Goal: Contribute content: Add original content to the website for others to see

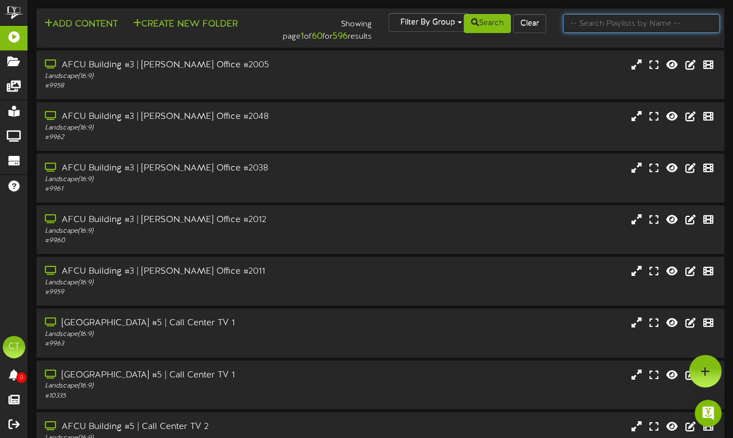
click at [596, 23] on input "text" at bounding box center [641, 23] width 157 height 19
type input "outdoor"
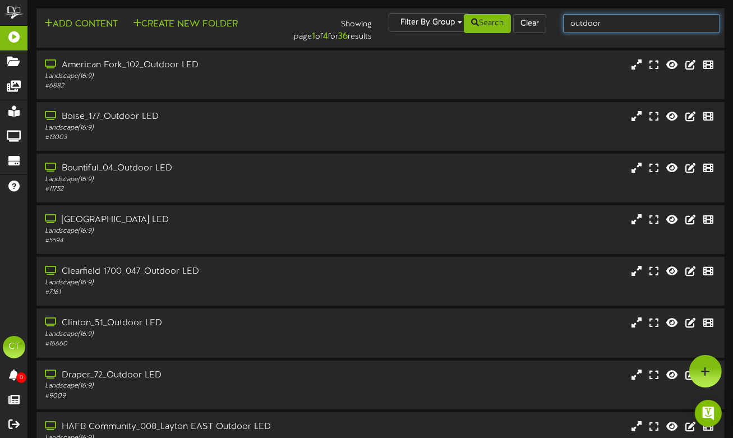
click at [605, 27] on input "outdoor" at bounding box center [641, 23] width 157 height 19
type input "all branches"
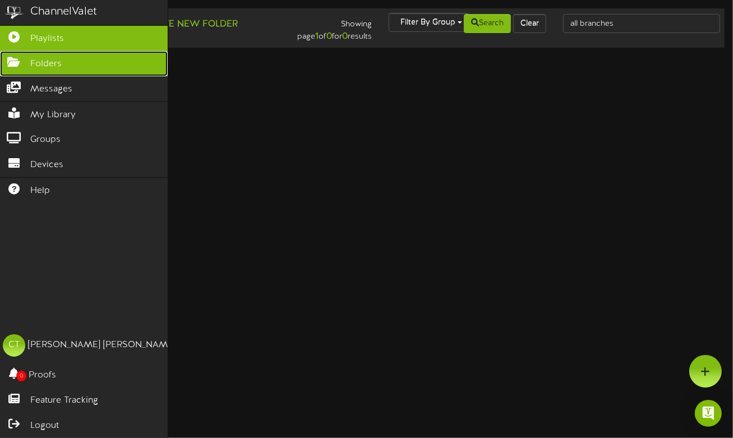
click at [16, 60] on icon at bounding box center [14, 61] width 28 height 8
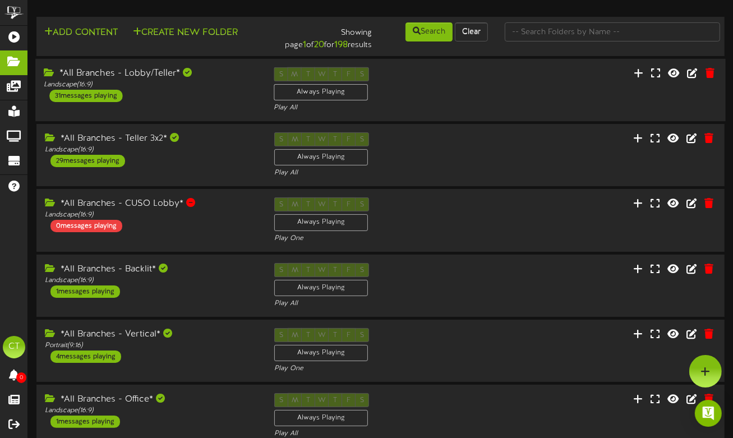
click at [148, 74] on div "*All Branches - Lobby/Teller*" at bounding box center [150, 73] width 213 height 13
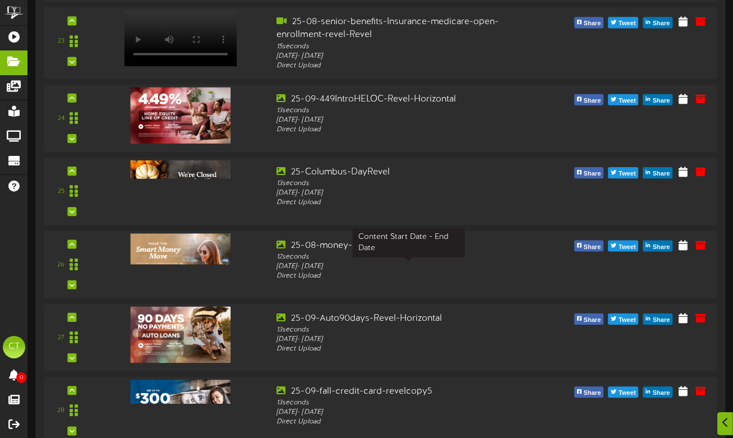
scroll to position [1852, 0]
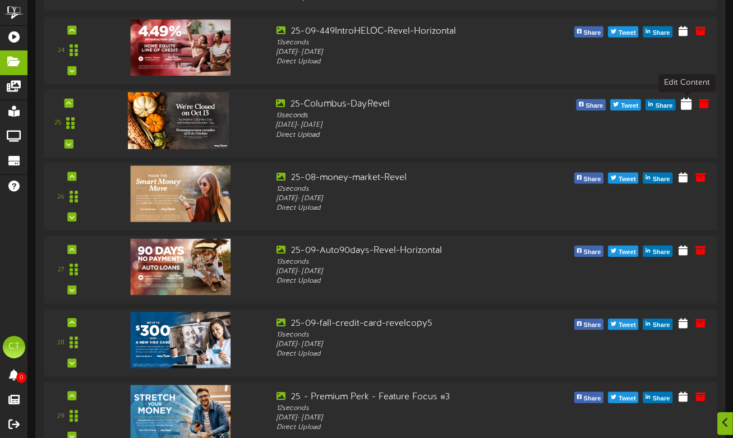
click at [688, 107] on icon at bounding box center [686, 103] width 11 height 12
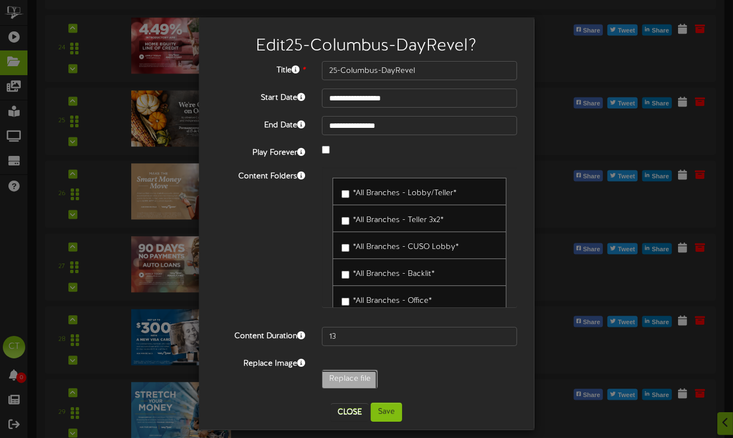
type input "**********"
type input "25_10_ColumbusDayClosed_Revel_1"
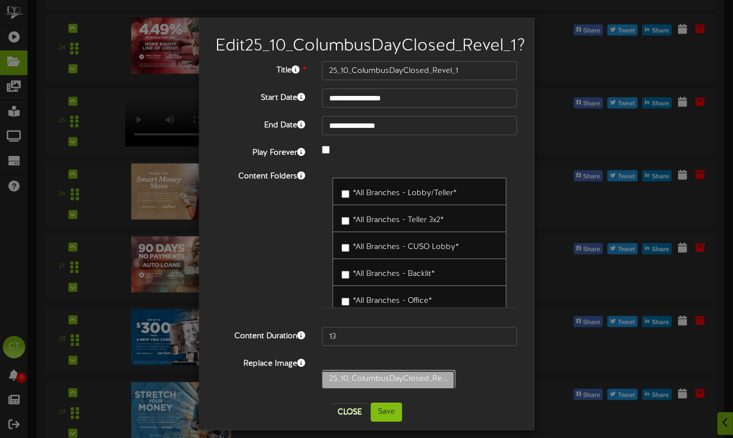
type input "10"
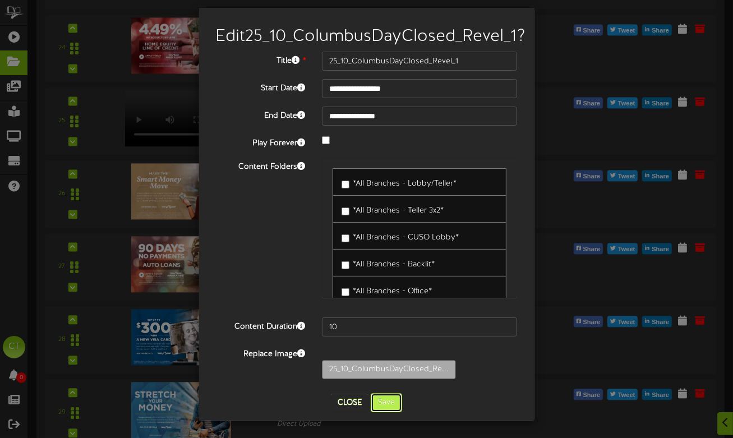
click at [390, 402] on button "Save" at bounding box center [386, 402] width 31 height 19
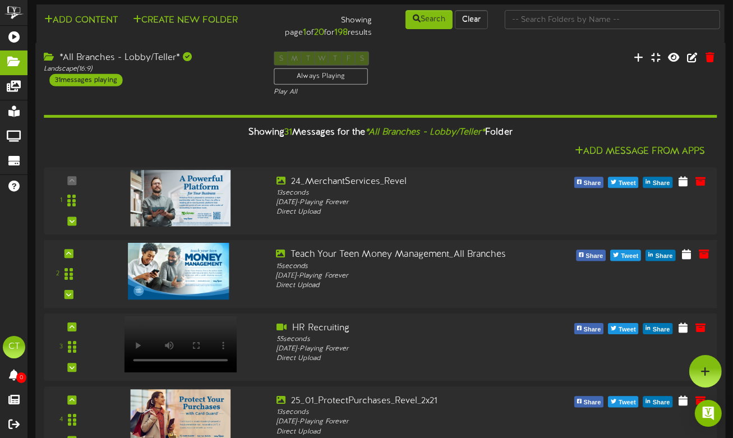
scroll to position [0, 0]
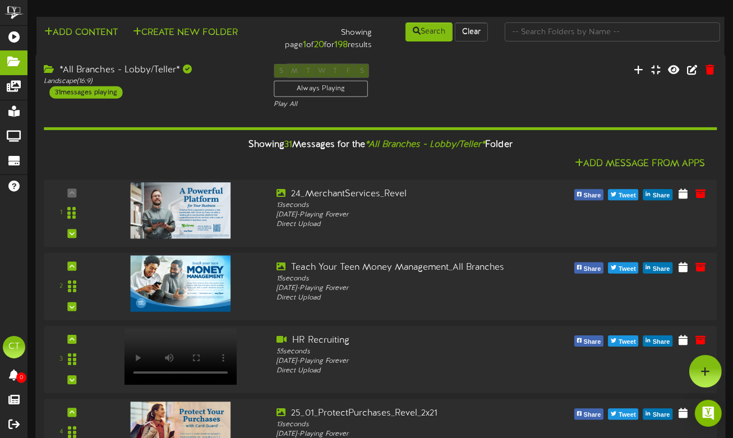
click at [144, 72] on div "*All Branches - Lobby/Teller*" at bounding box center [150, 69] width 213 height 13
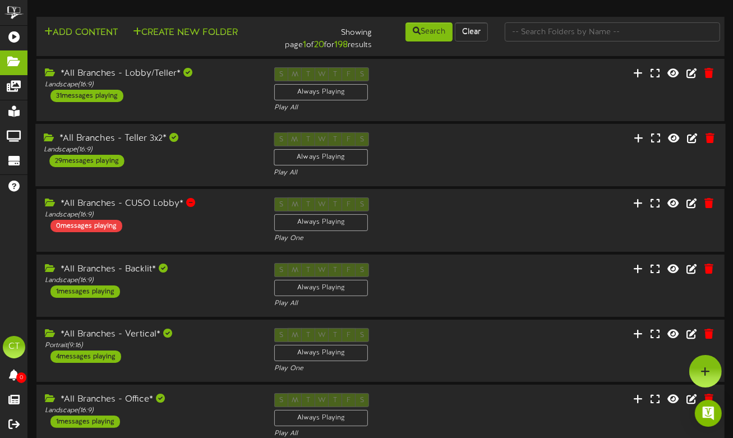
click at [142, 138] on div "*All Branches - Teller 3x2*" at bounding box center [150, 138] width 213 height 13
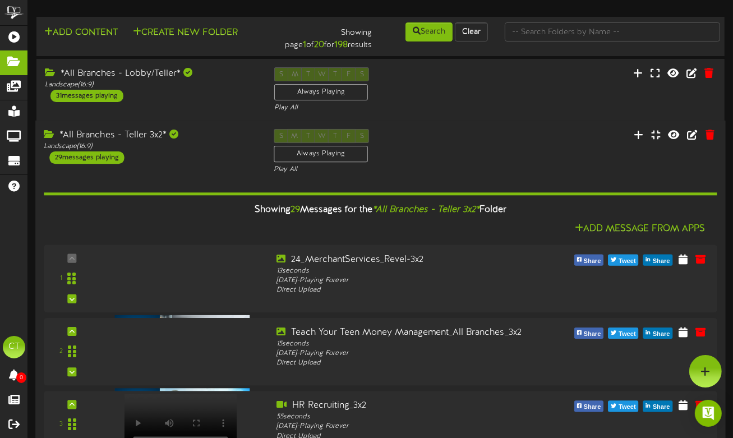
click at [131, 140] on div "*All Branches - Teller 3x2*" at bounding box center [150, 135] width 213 height 13
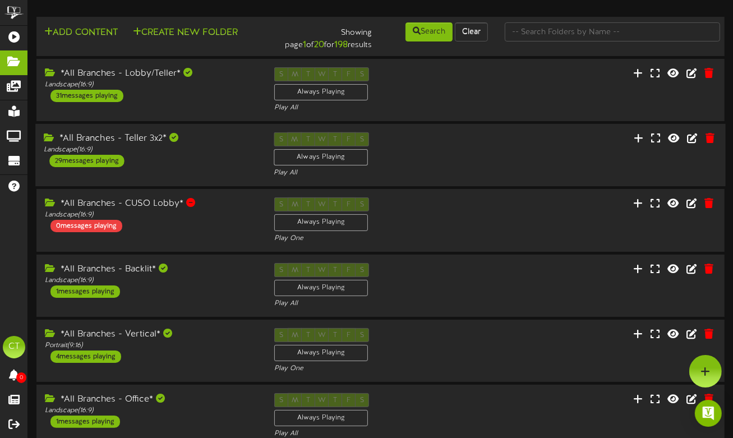
click at [145, 138] on div "*All Branches - Teller 3x2*" at bounding box center [150, 138] width 213 height 13
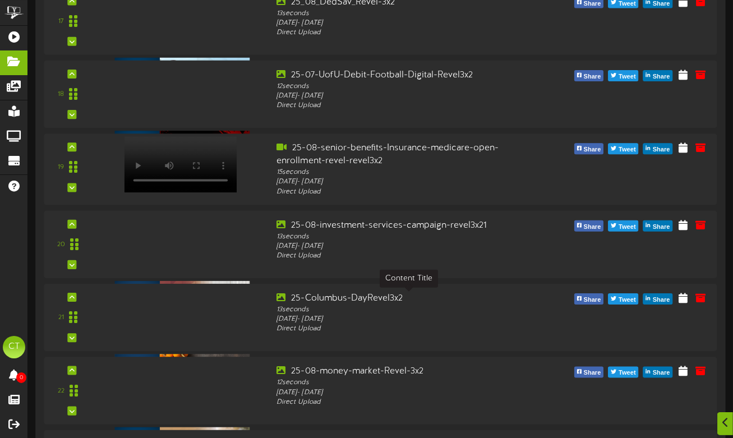
scroll to position [1494, 0]
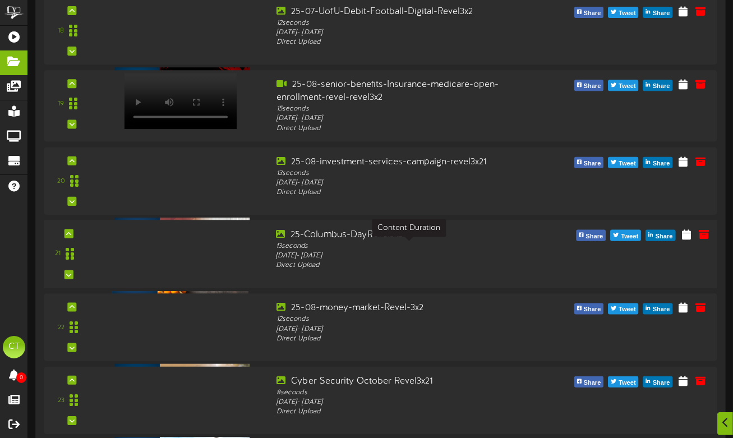
click at [317, 245] on div "13 seconds" at bounding box center [409, 247] width 266 height 10
click at [686, 238] on icon at bounding box center [686, 234] width 11 height 12
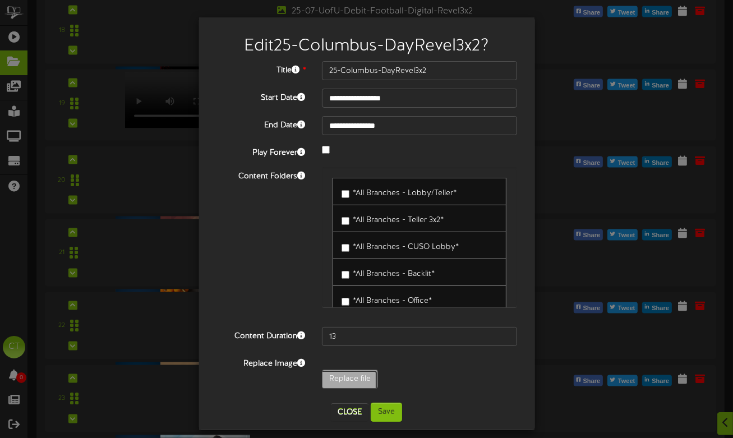
type input "**********"
type input "25_10_ColumbusDayClosed_3x2_1"
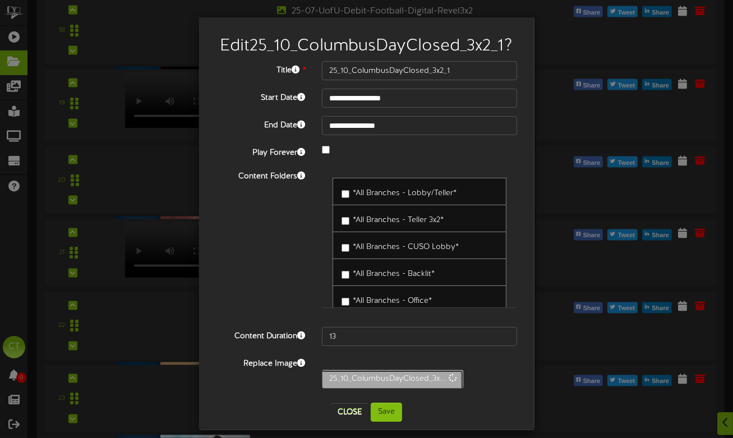
type input "10"
click at [390, 413] on button "Save" at bounding box center [386, 411] width 31 height 19
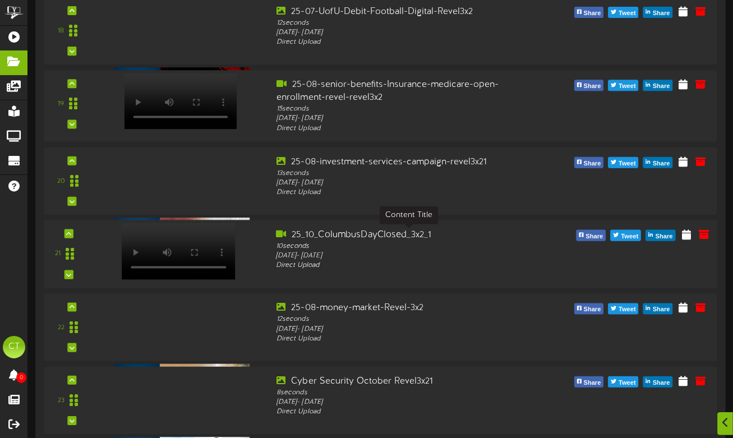
click at [385, 239] on div "25_10_ColumbusDayClosed_3x2_1" at bounding box center [409, 235] width 266 height 13
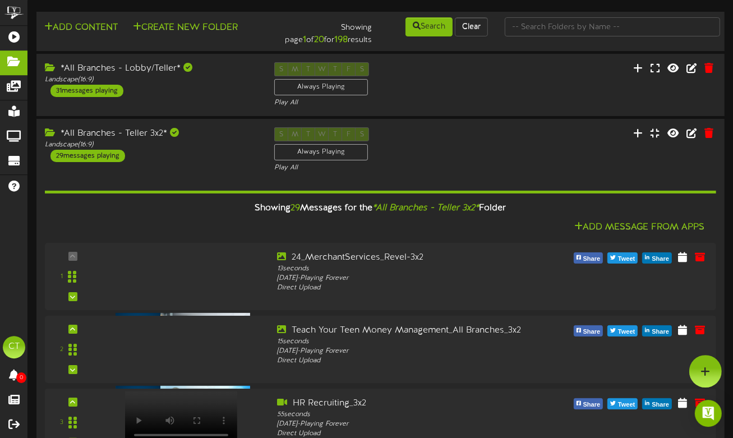
scroll to position [0, 0]
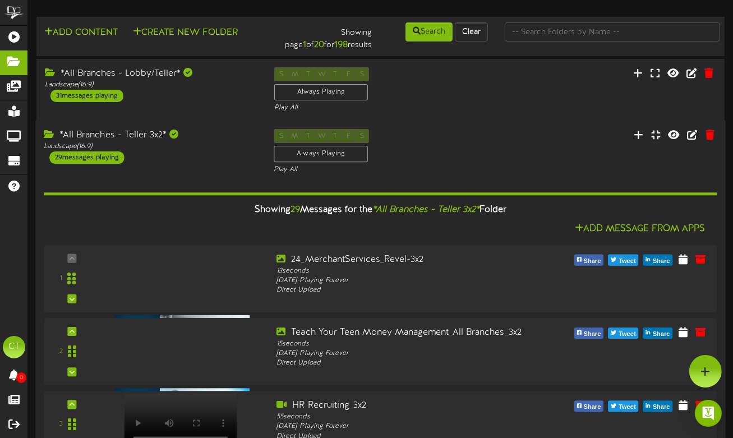
click at [151, 137] on div "*All Branches - Teller 3x2*" at bounding box center [150, 135] width 213 height 13
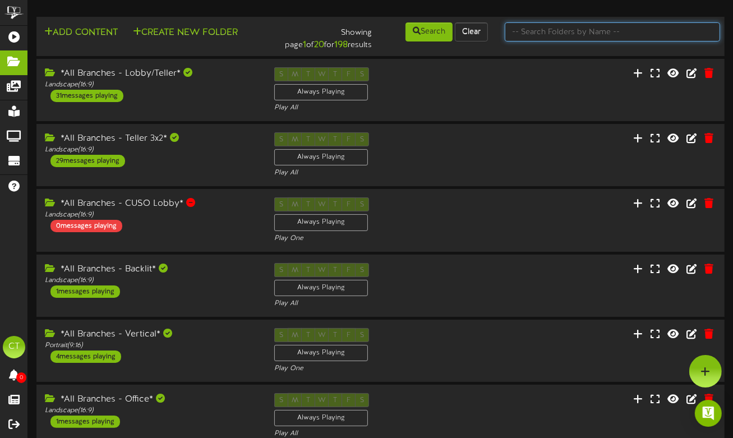
click at [565, 35] on input "text" at bounding box center [611, 31] width 215 height 19
type input "corporate"
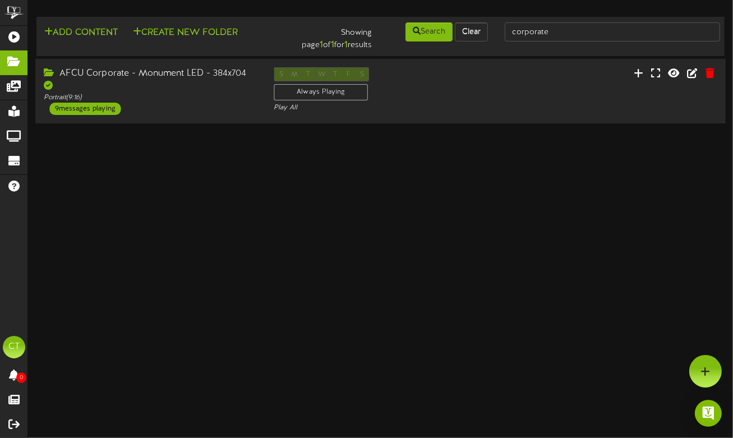
click at [189, 87] on div "AFCU Corporate - Monument LED - 384x704" at bounding box center [150, 80] width 213 height 26
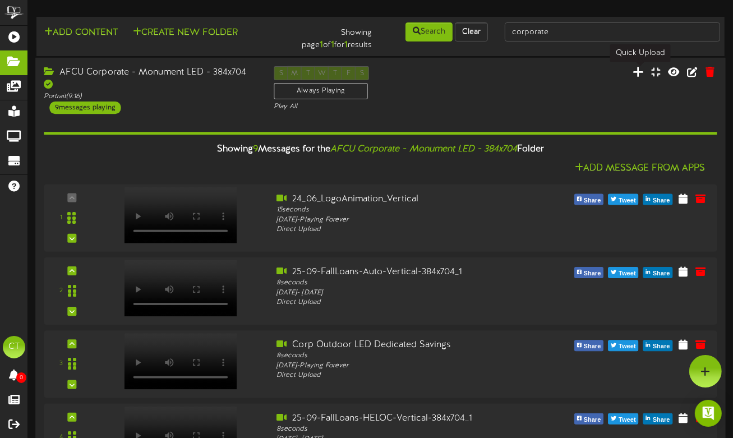
click at [637, 74] on icon at bounding box center [638, 71] width 11 height 12
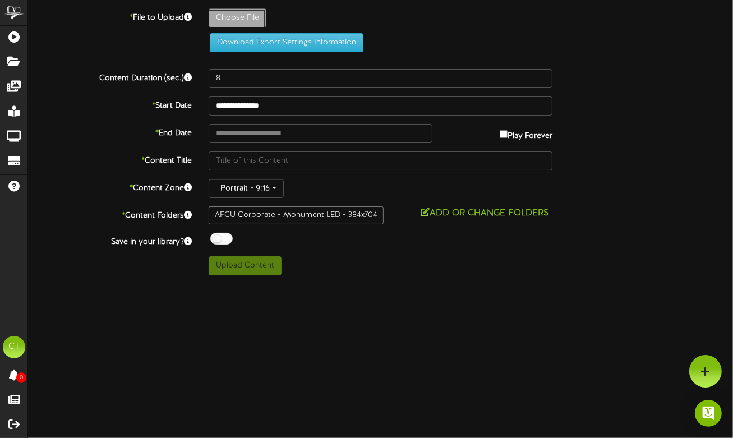
type input "**********"
type input "25_10_ColumbusDayClosed_Vertical_3"
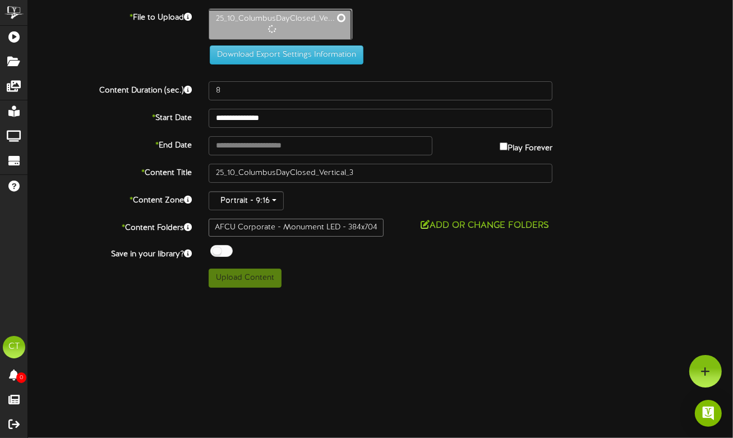
type input "10"
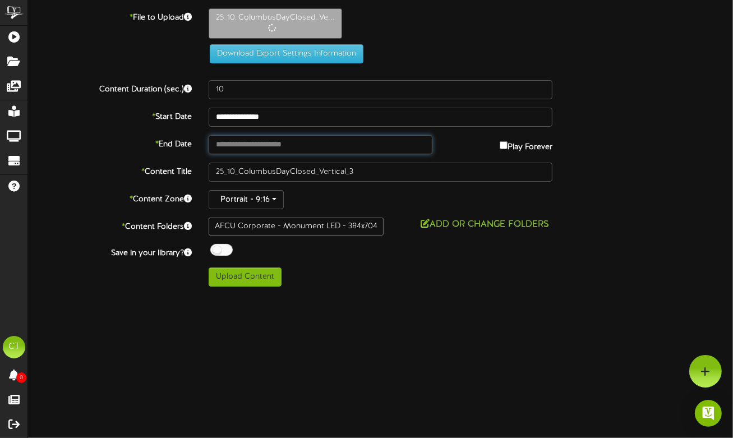
click at [254, 145] on input "text" at bounding box center [321, 144] width 224 height 19
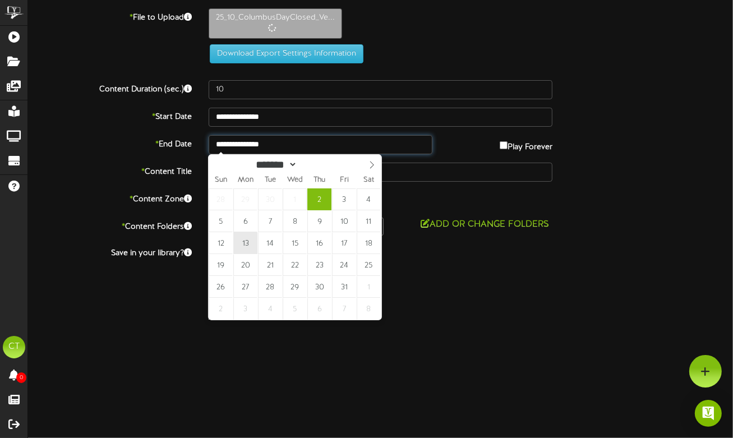
type input "**********"
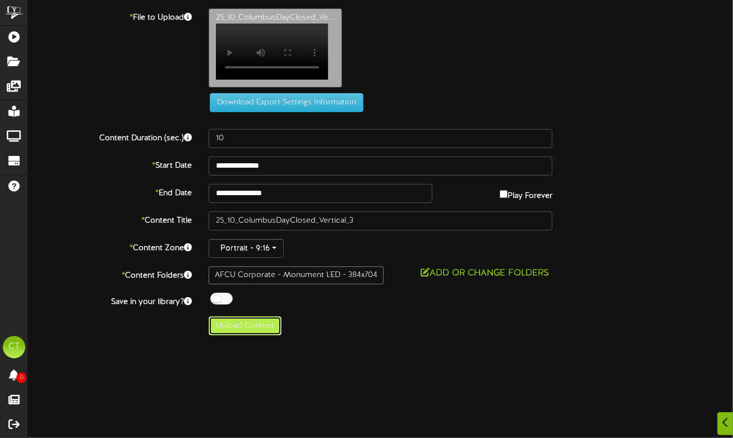
click at [248, 335] on button "Upload Content" at bounding box center [245, 325] width 73 height 19
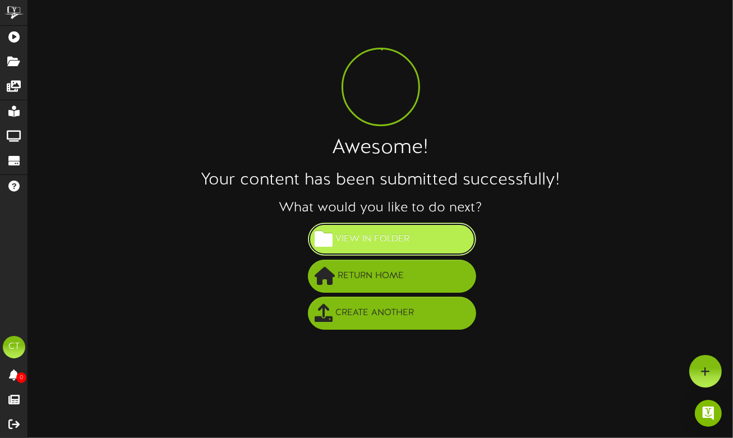
click at [408, 240] on span "View in Folder" at bounding box center [373, 239] width 80 height 18
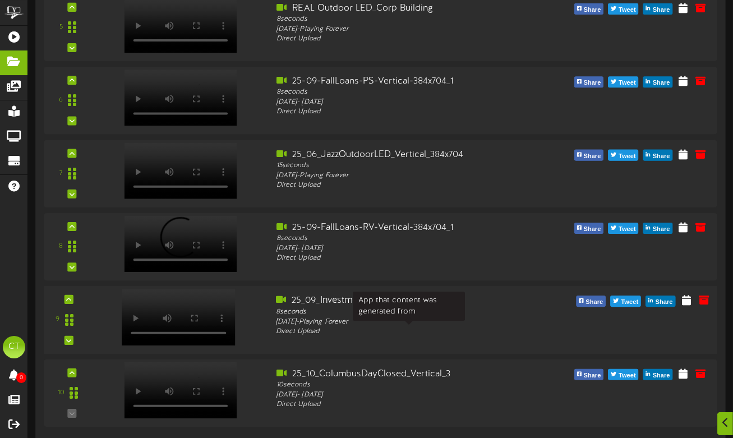
scroll to position [486, 0]
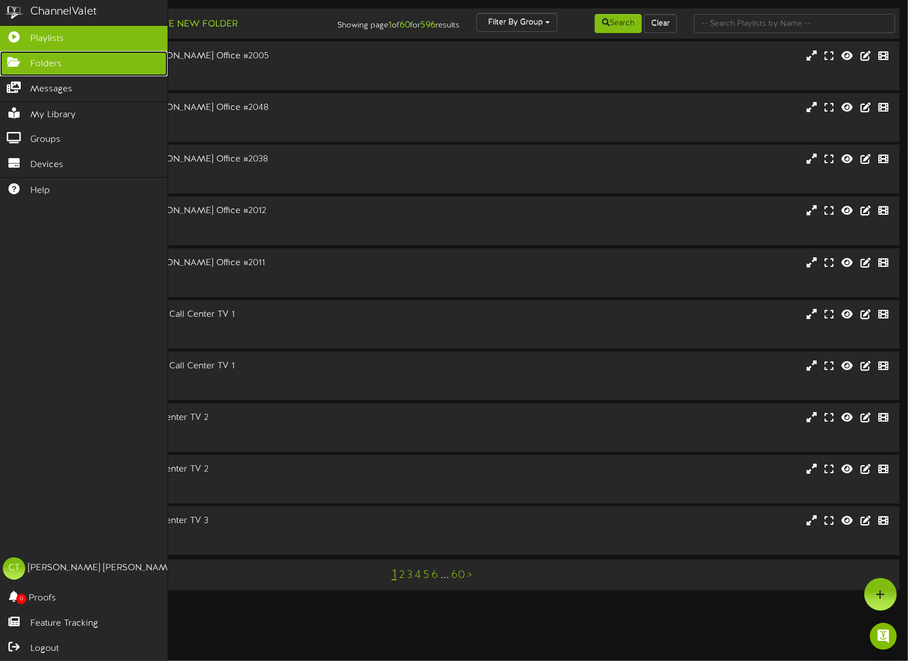
click at [20, 61] on icon at bounding box center [14, 61] width 28 height 8
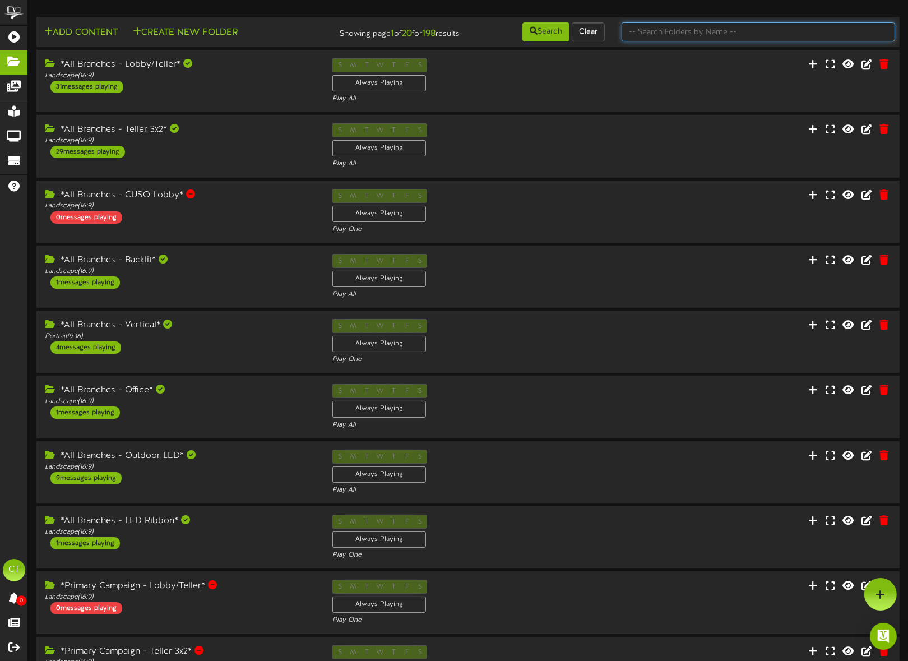
click at [698, 36] on input "text" at bounding box center [759, 31] width 274 height 19
type input "outdoor"
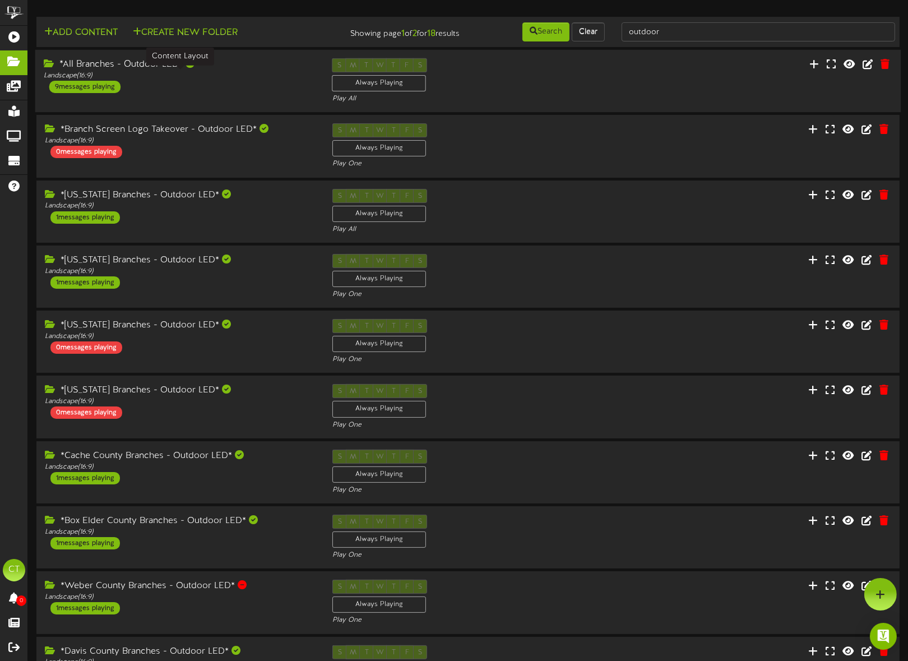
click at [249, 78] on div "Landscape ( 16:9 )" at bounding box center [180, 76] width 272 height 10
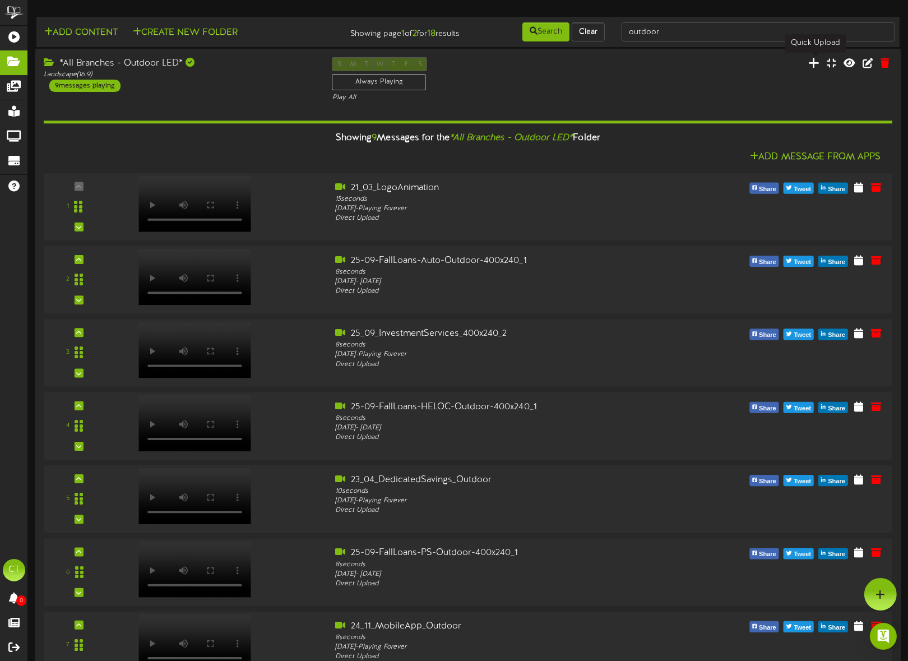
click at [813, 66] on icon at bounding box center [813, 63] width 11 height 12
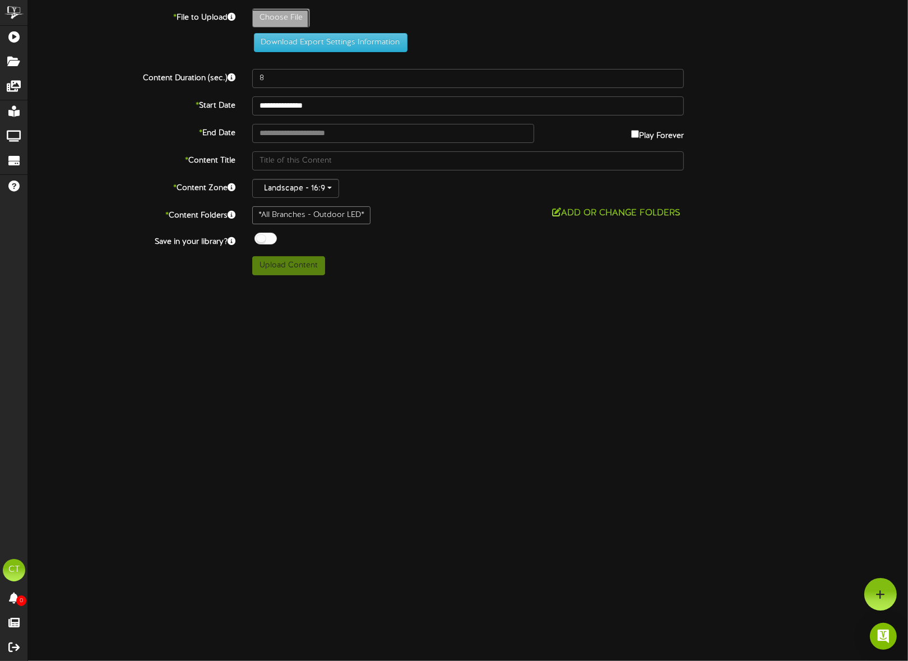
type input "**********"
type input "25_10_ColumbusDayClosed_Outdoor_1"
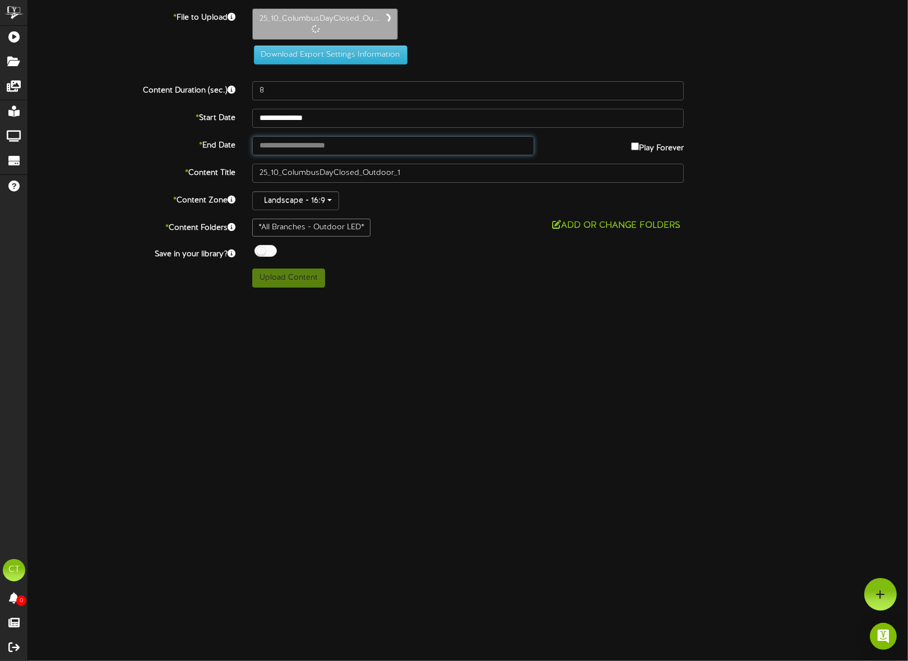
click at [367, 146] on input "text" at bounding box center [393, 145] width 282 height 19
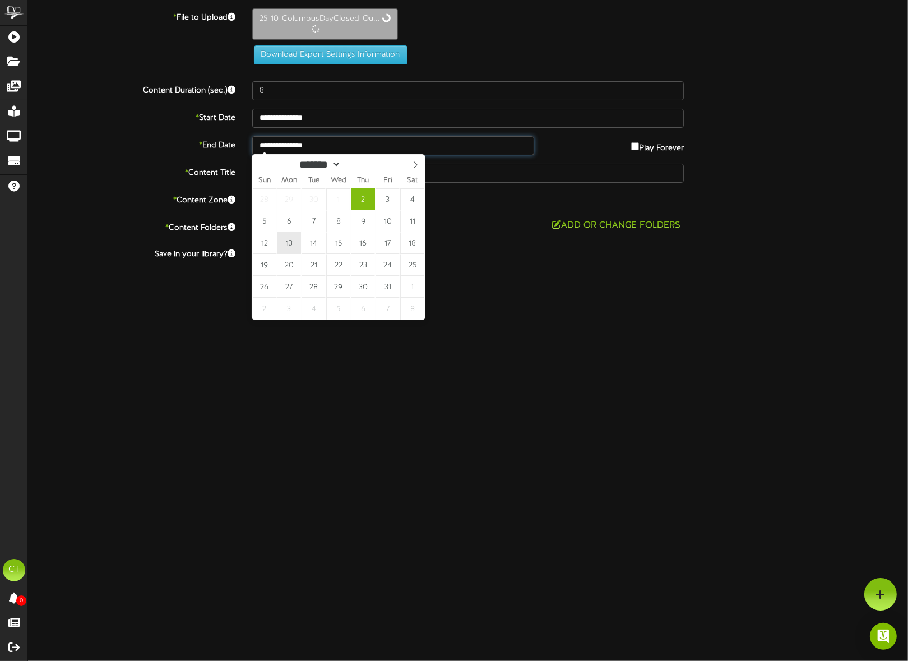
type input "**********"
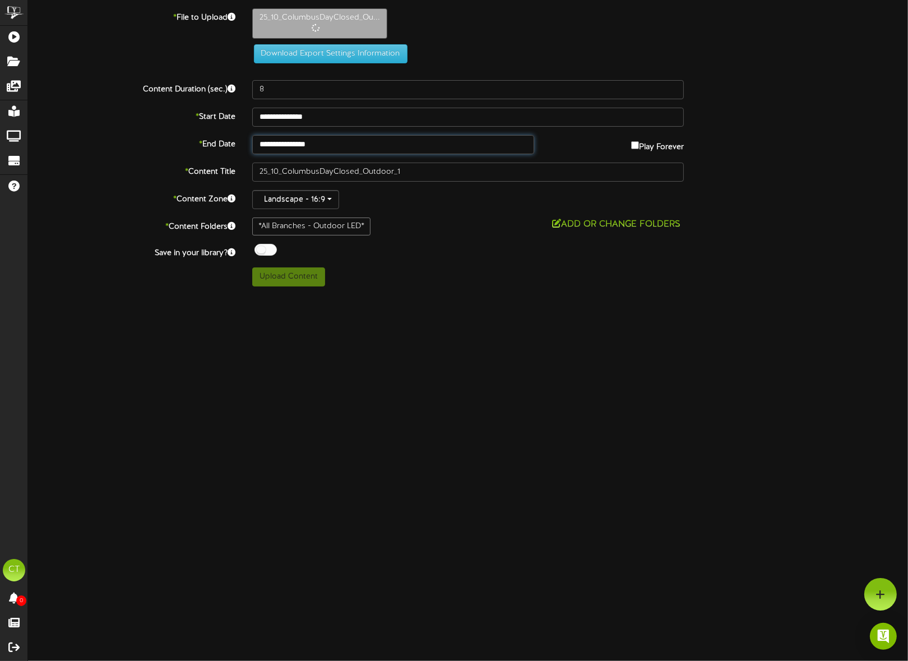
type input "10"
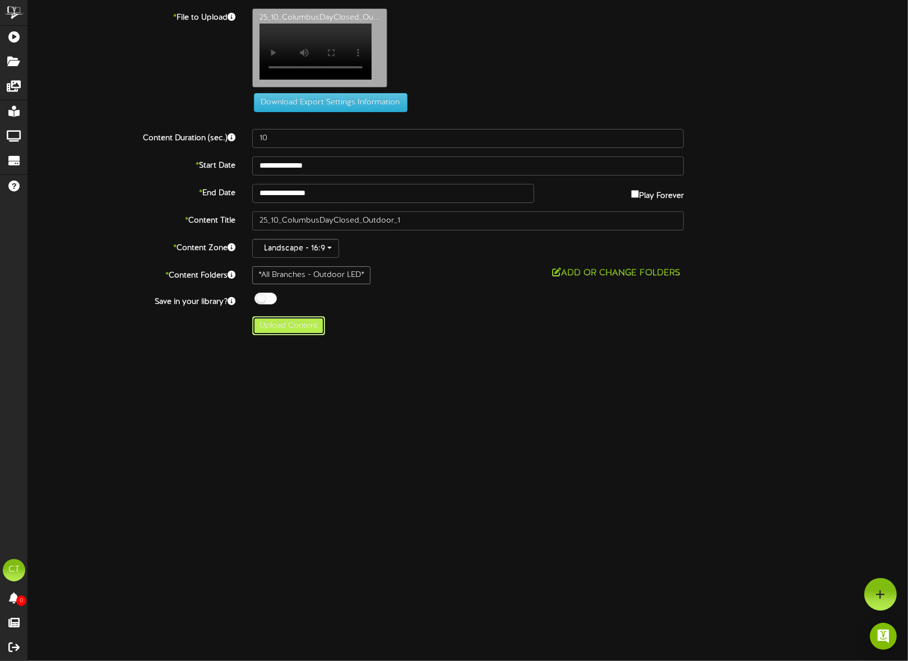
click at [293, 330] on button "Upload Content" at bounding box center [288, 325] width 73 height 19
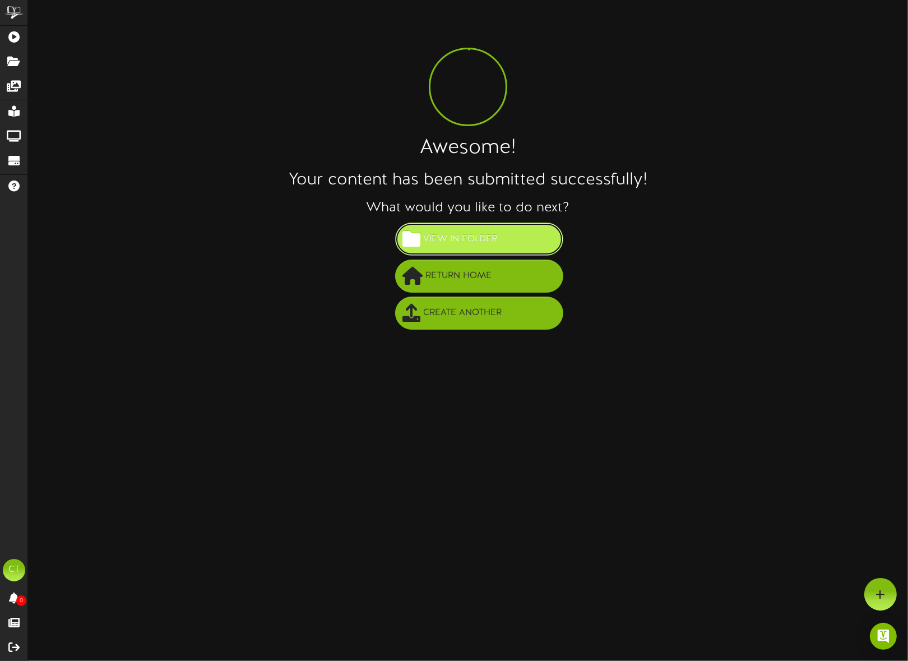
click at [466, 239] on span "View in Folder" at bounding box center [460, 239] width 80 height 18
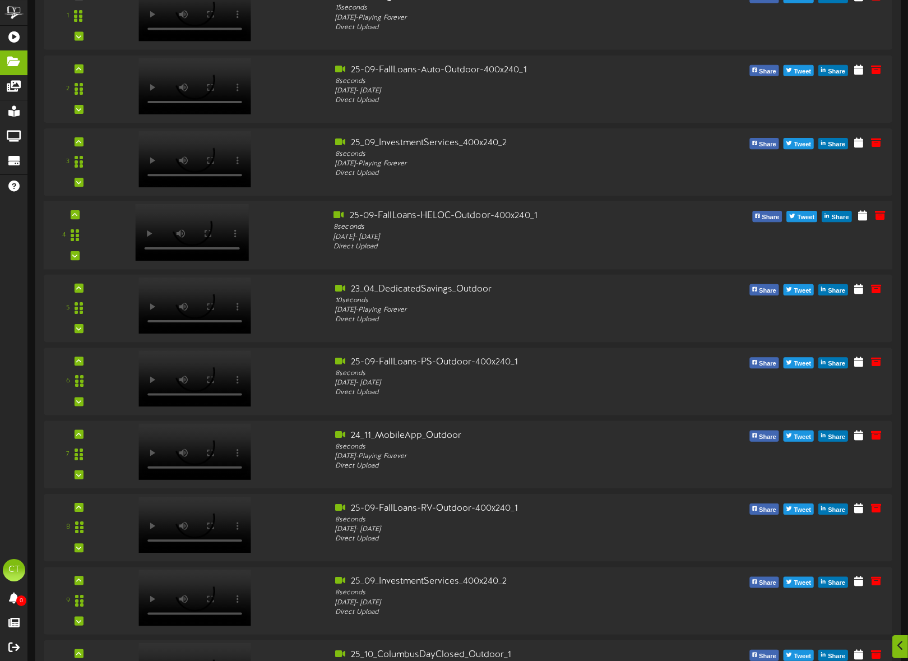
scroll to position [252, 0]
